Goal: Use online tool/utility: Utilize a website feature to perform a specific function

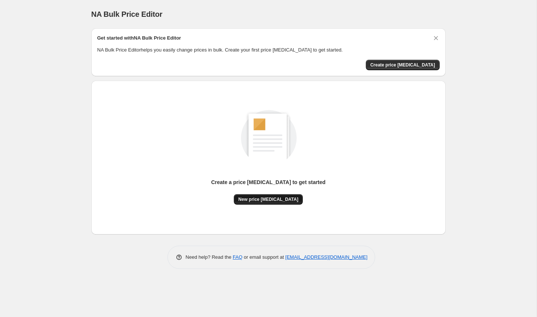
click at [270, 197] on span "New price [MEDICAL_DATA]" at bounding box center [268, 199] width 60 height 6
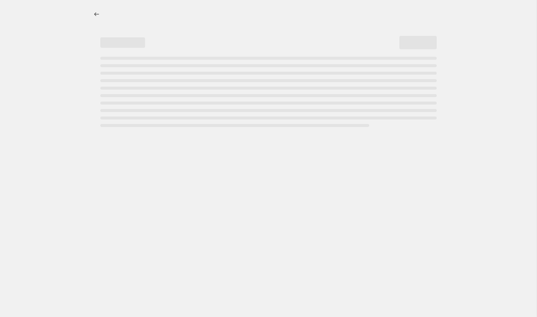
select select "percentage"
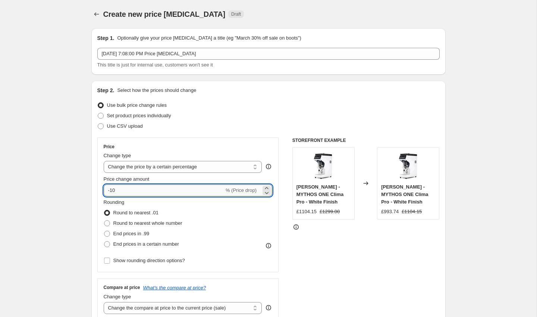
click at [205, 192] on input "-10" at bounding box center [164, 190] width 120 height 12
type input "-1"
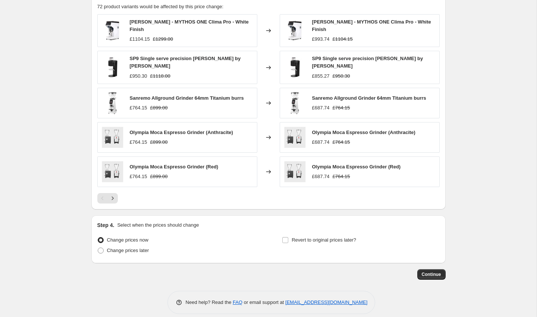
scroll to position [431, 0]
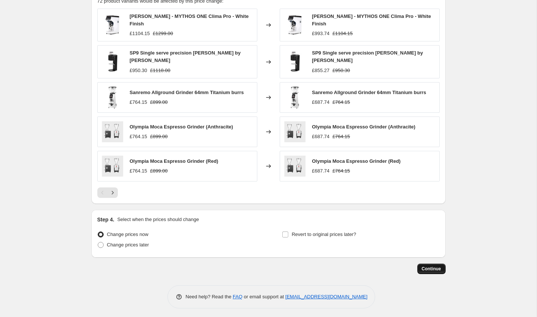
type input "-50"
click at [428, 265] on span "Continue" at bounding box center [431, 268] width 19 height 6
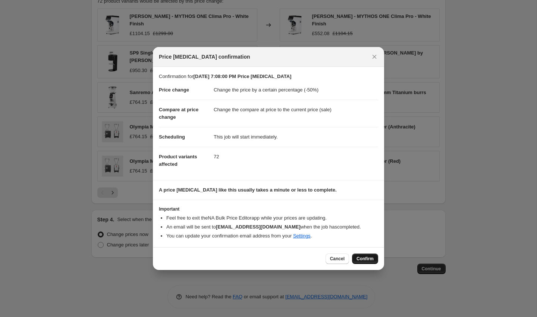
click at [362, 256] on span "Confirm" at bounding box center [364, 258] width 17 height 6
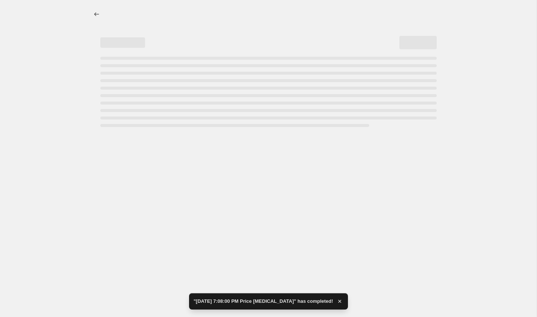
select select "percentage"
